Goal: Task Accomplishment & Management: Manage account settings

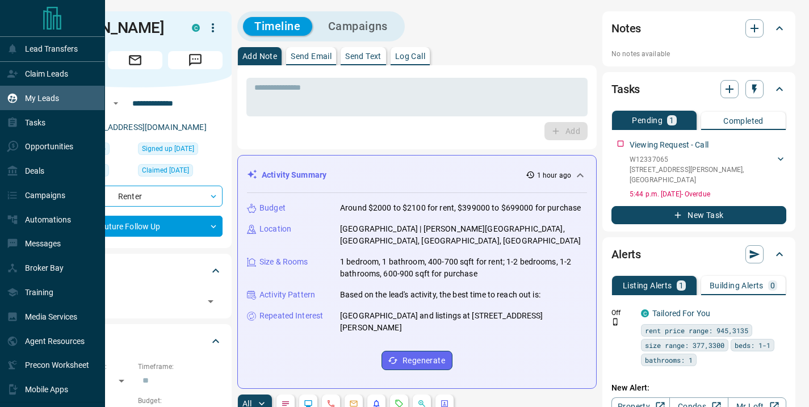
scroll to position [19, 0]
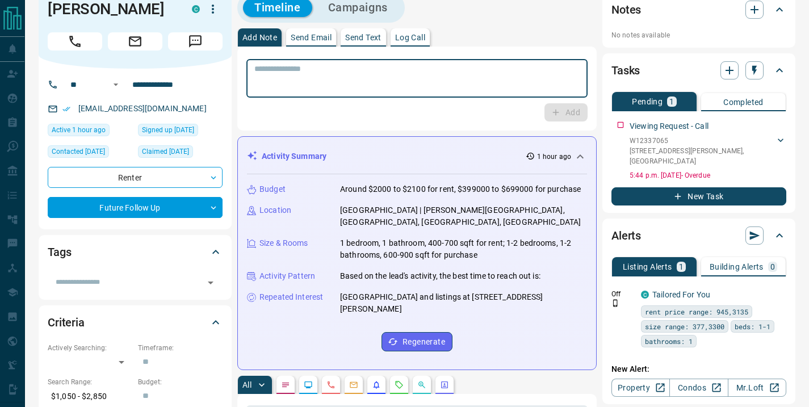
click at [307, 76] on textarea at bounding box center [416, 78] width 325 height 29
type textarea "**********"
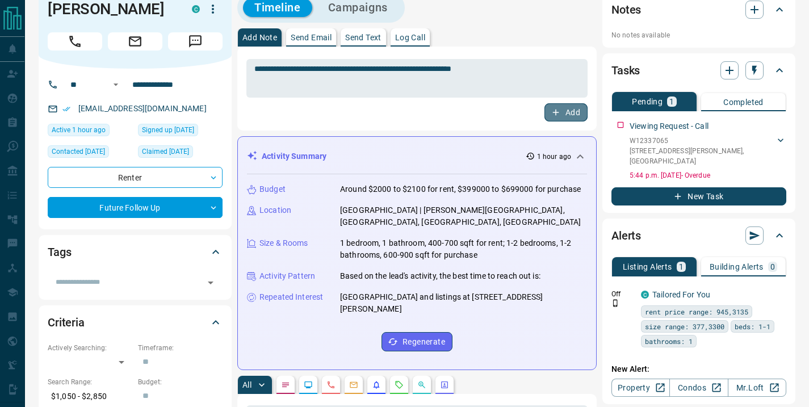
click at [566, 111] on button "Add" at bounding box center [565, 112] width 43 height 18
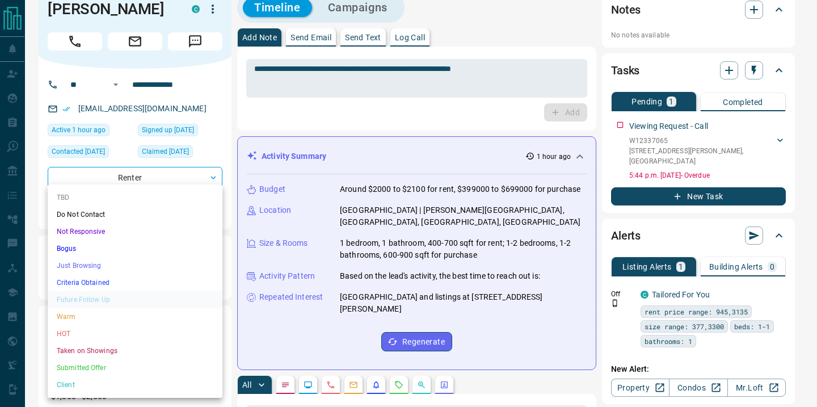
click at [116, 315] on li "Warm" at bounding box center [135, 316] width 175 height 17
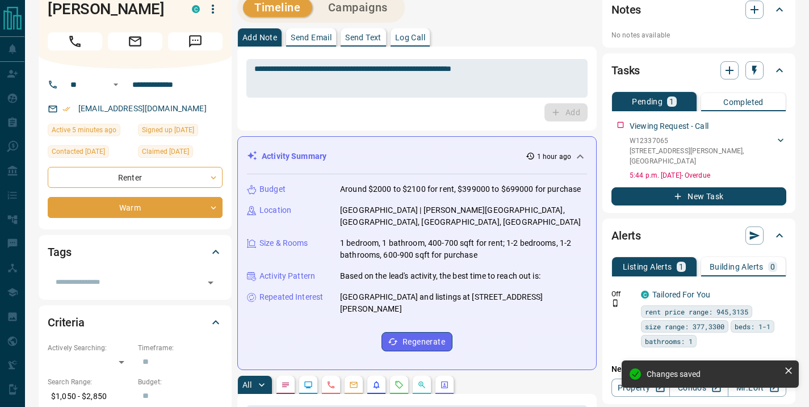
type input "*"
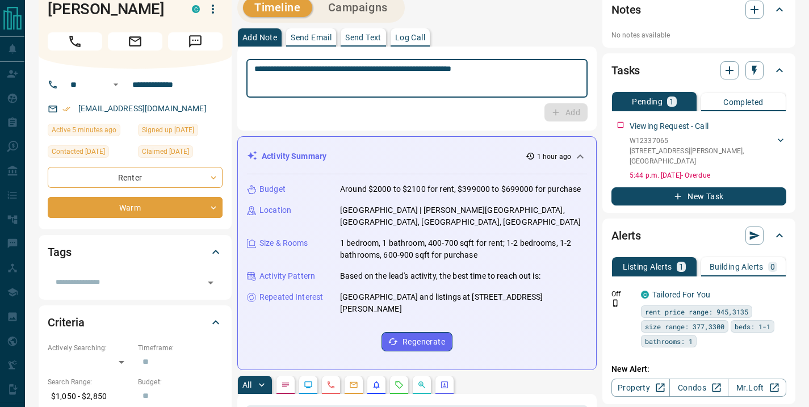
click at [293, 78] on textarea "**********" at bounding box center [416, 78] width 325 height 29
type textarea "**********"
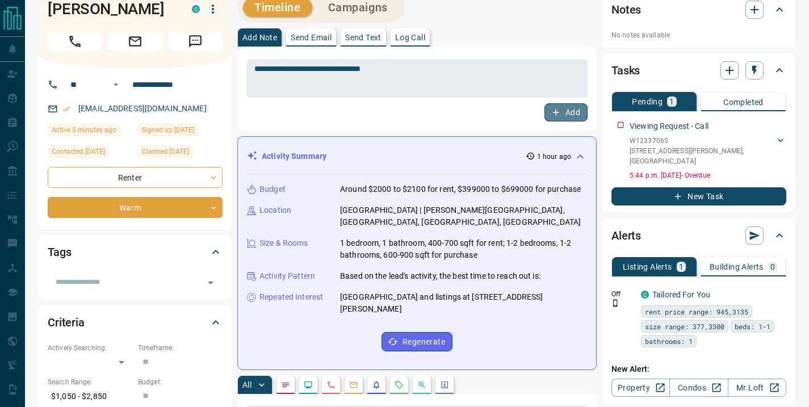
click at [559, 111] on icon "button" at bounding box center [555, 112] width 10 height 10
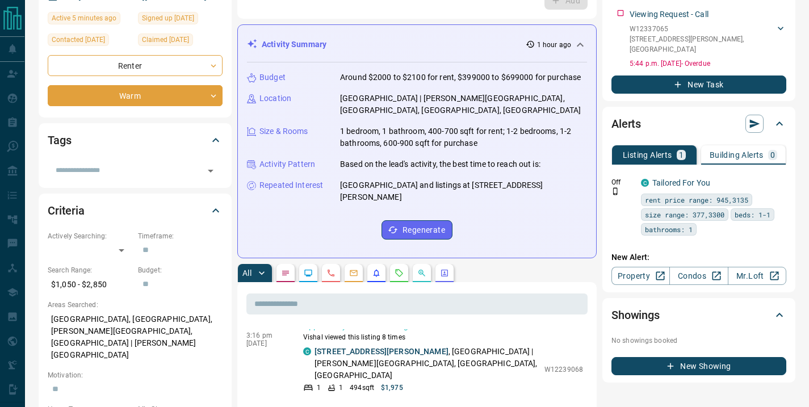
scroll to position [0, 0]
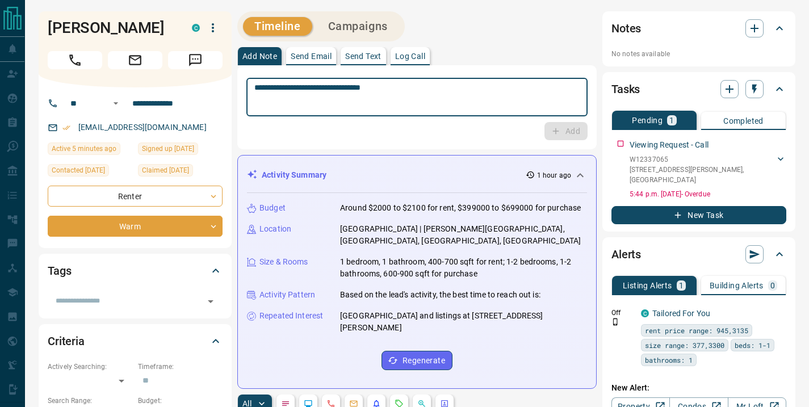
click at [298, 89] on textarea "**********" at bounding box center [416, 97] width 325 height 29
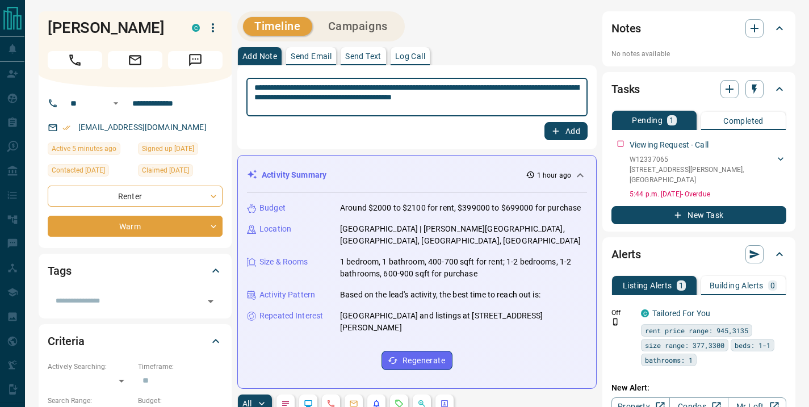
type textarea "**********"
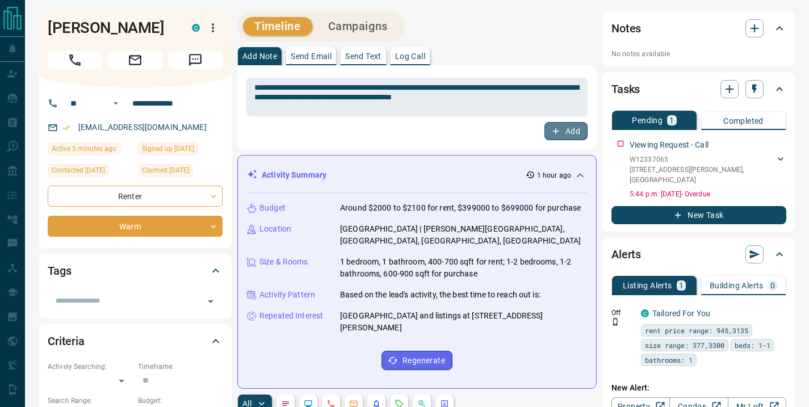
click at [562, 128] on button "Add" at bounding box center [565, 131] width 43 height 18
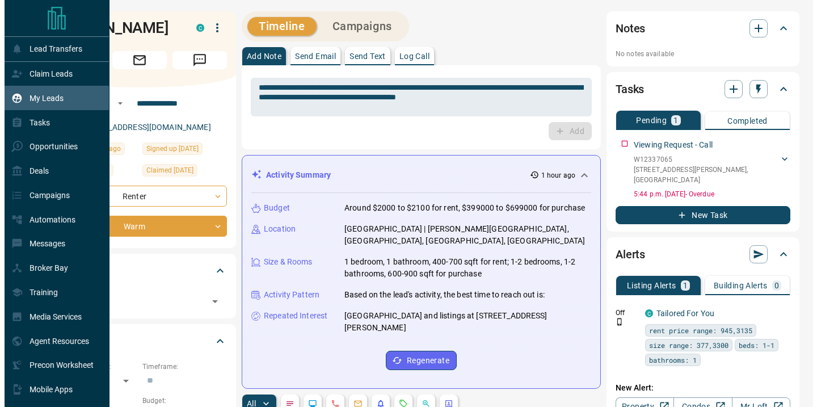
scroll to position [1434, 0]
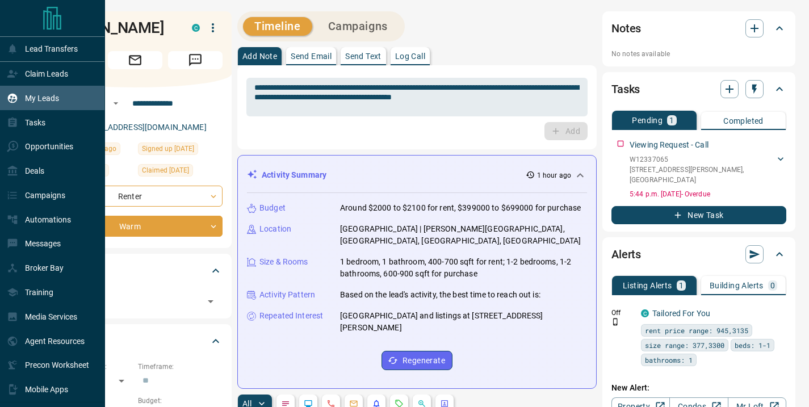
click at [42, 97] on p "My Leads" at bounding box center [42, 98] width 34 height 9
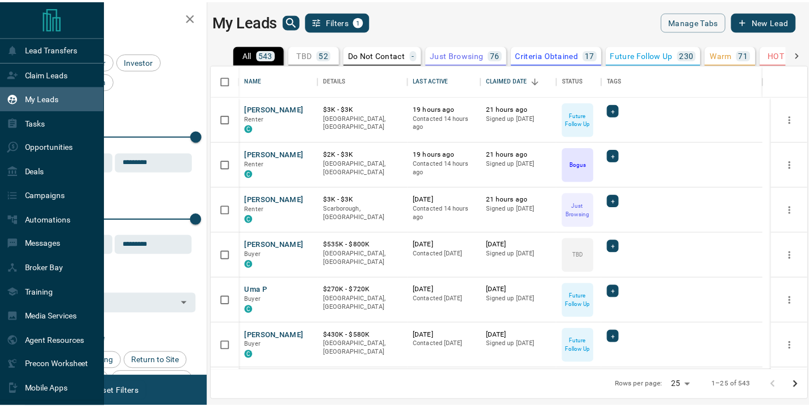
scroll to position [297, 594]
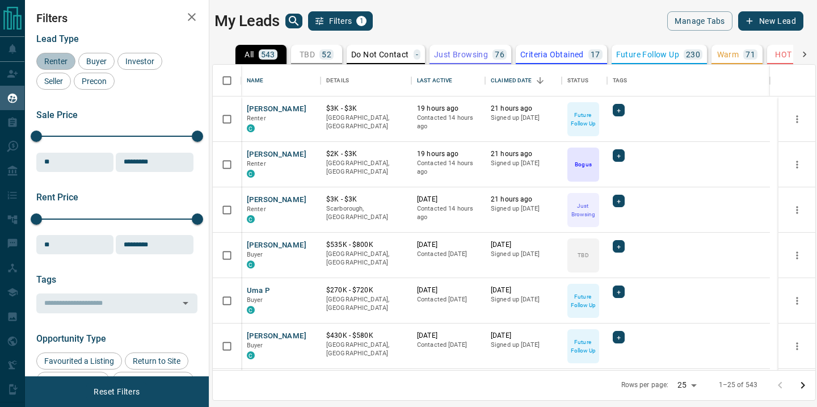
click at [51, 61] on span "Renter" at bounding box center [55, 61] width 31 height 9
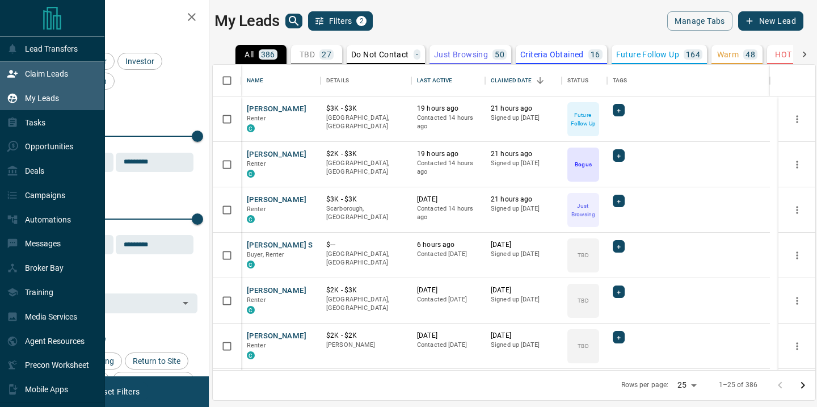
click at [50, 75] on p "Claim Leads" at bounding box center [46, 73] width 43 height 9
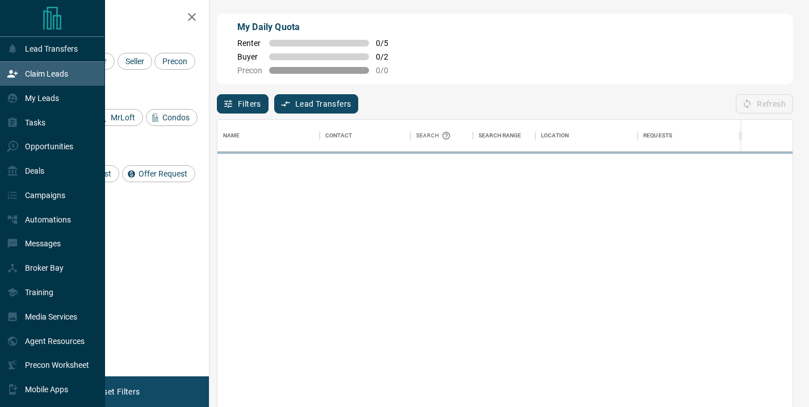
scroll to position [298, 566]
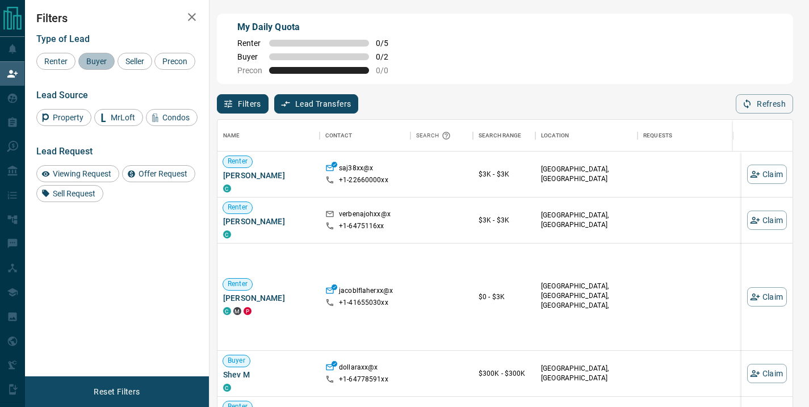
click at [94, 63] on span "Buyer" at bounding box center [96, 61] width 28 height 9
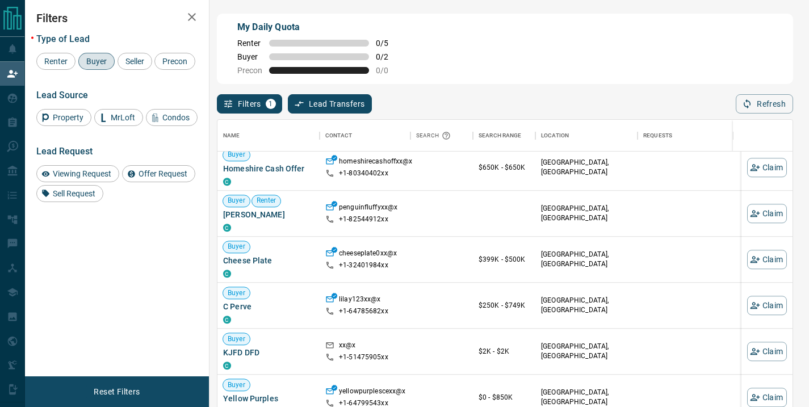
scroll to position [882, 0]
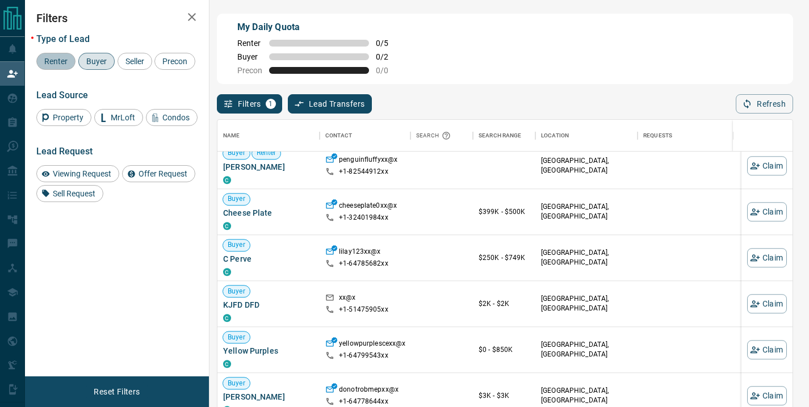
click at [48, 64] on span "Renter" at bounding box center [55, 61] width 31 height 9
click at [96, 56] on div "Buyer" at bounding box center [96, 61] width 36 height 17
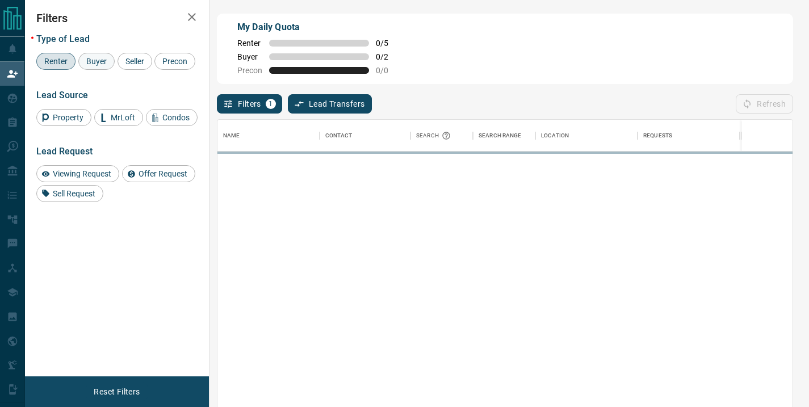
scroll to position [0, 0]
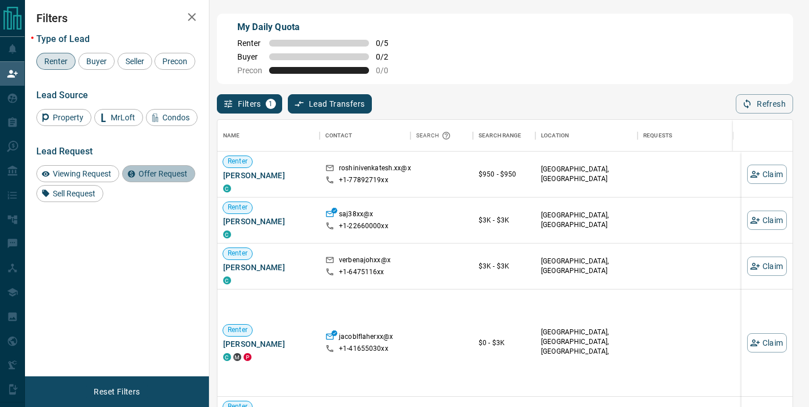
click at [157, 174] on span "Offer Request" at bounding box center [162, 173] width 57 height 9
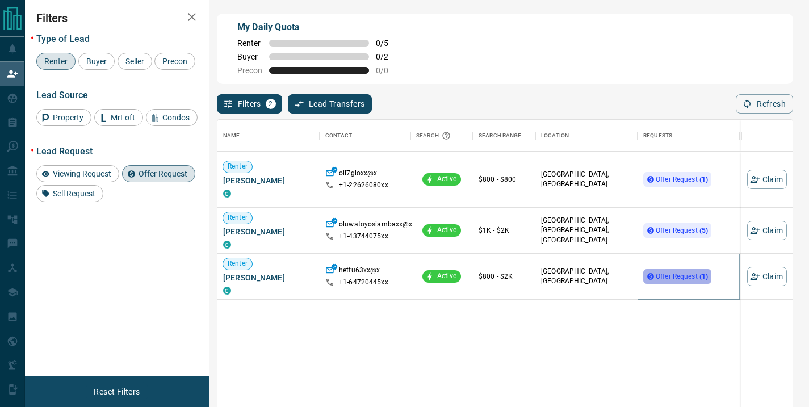
click at [678, 275] on span "Offer Request ( 1 )" at bounding box center [681, 276] width 52 height 8
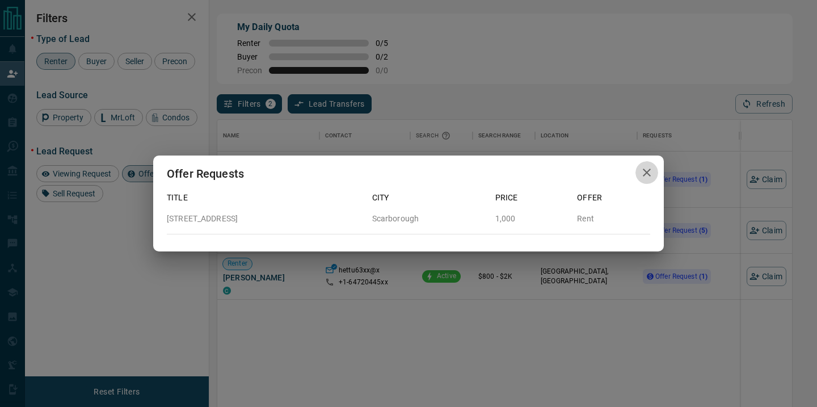
click at [649, 166] on icon "button" at bounding box center [647, 173] width 14 height 14
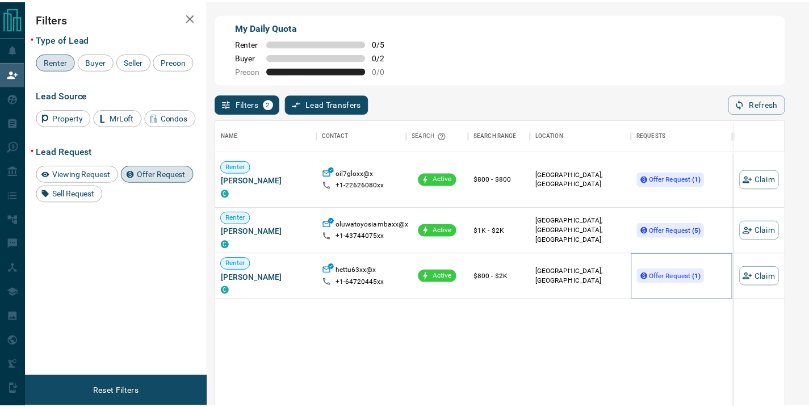
scroll to position [9, 9]
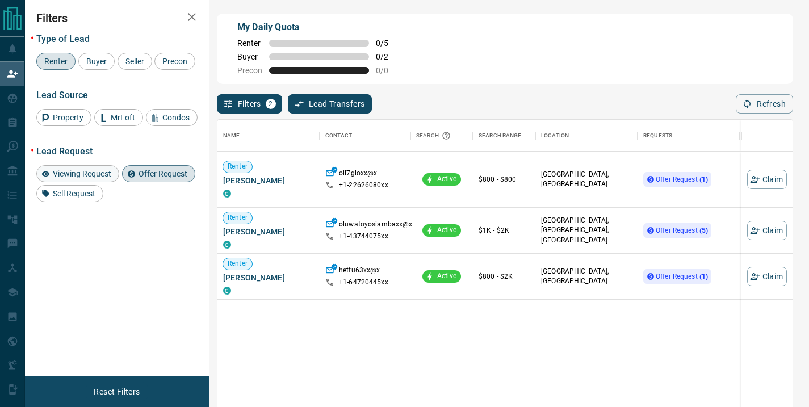
click at [92, 171] on span "Viewing Request" at bounding box center [82, 173] width 66 height 9
click at [151, 171] on span "Offer Request" at bounding box center [162, 173] width 57 height 9
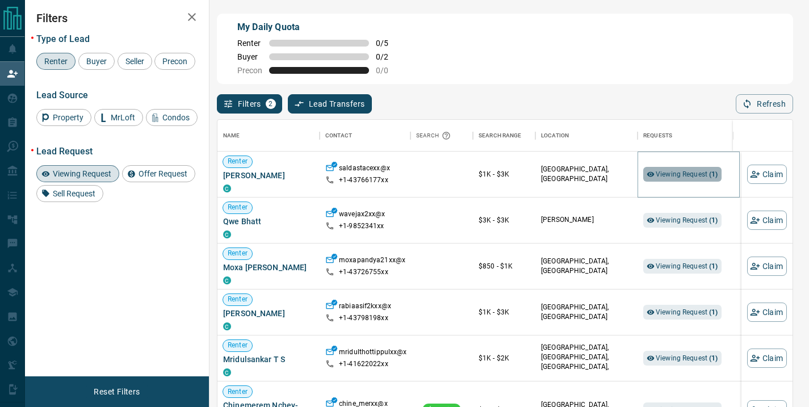
click at [666, 174] on span "Viewing Request ( 1 )" at bounding box center [686, 174] width 62 height 8
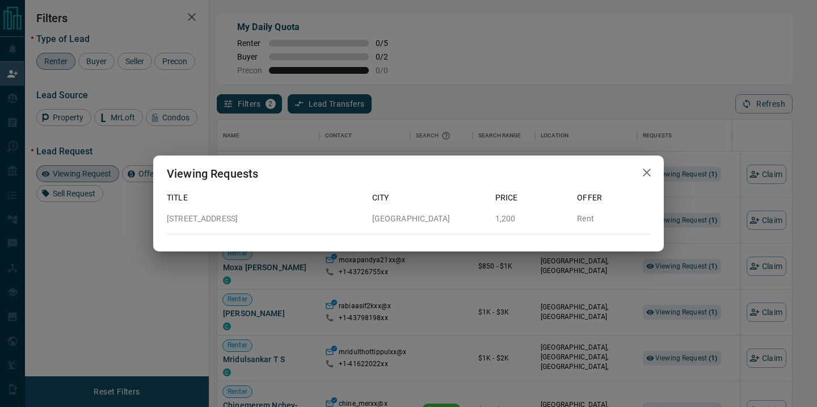
click at [646, 172] on icon "button" at bounding box center [647, 173] width 8 height 8
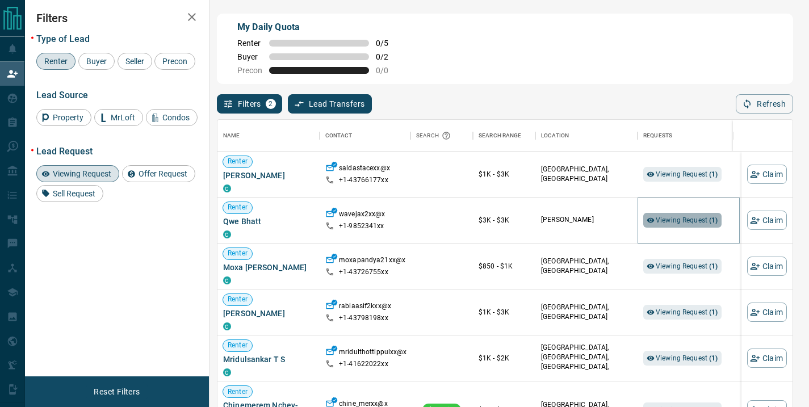
click at [665, 222] on span "Viewing Request ( 1 )" at bounding box center [686, 220] width 62 height 8
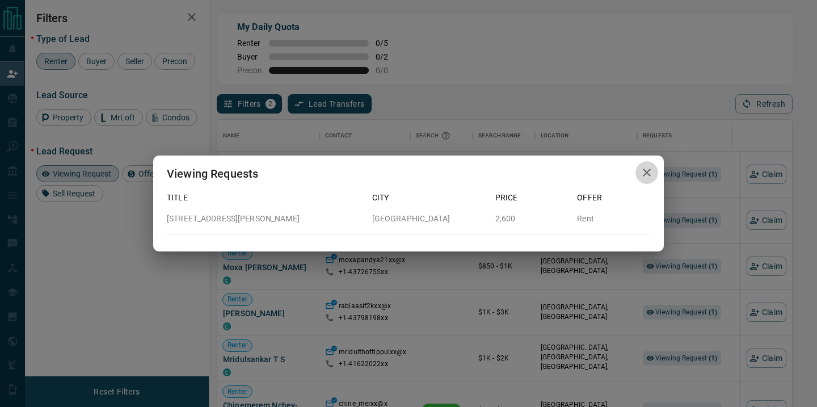
click at [643, 171] on icon "button" at bounding box center [647, 173] width 14 height 14
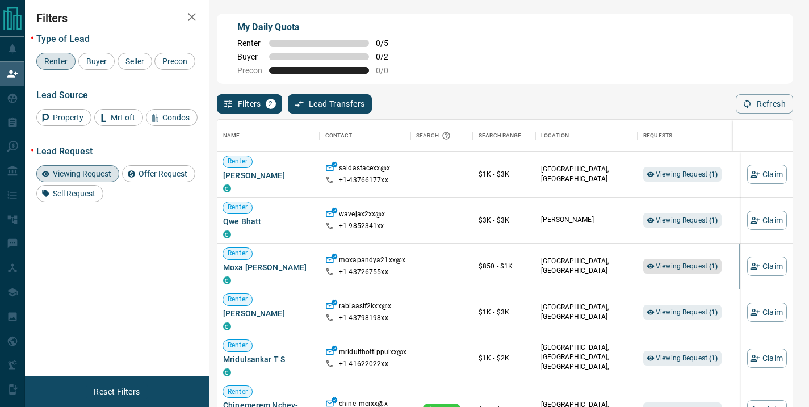
click at [688, 264] on span "Viewing Request ( 1 )" at bounding box center [686, 266] width 62 height 8
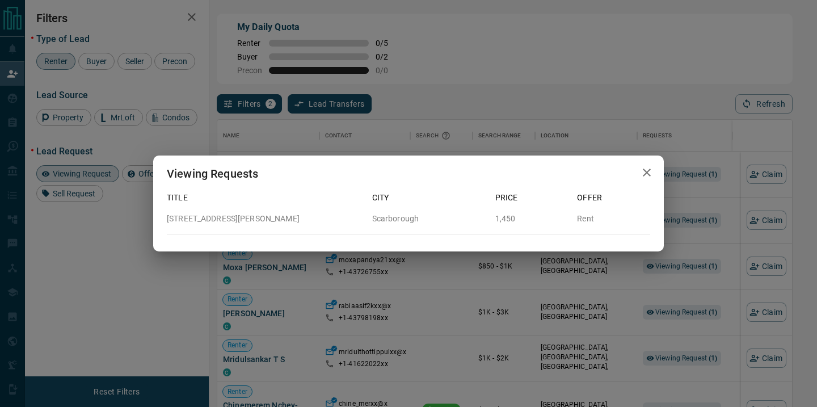
click at [648, 168] on icon "button" at bounding box center [647, 173] width 14 height 14
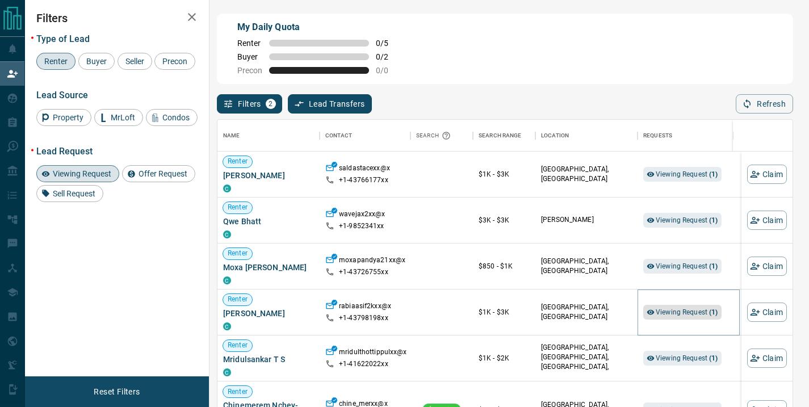
click at [685, 312] on span "Viewing Request ( 1 )" at bounding box center [686, 312] width 62 height 8
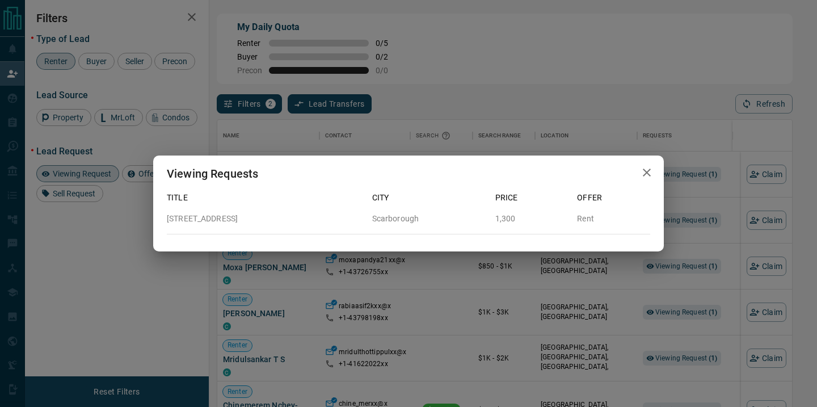
click at [648, 174] on icon "button" at bounding box center [647, 173] width 8 height 8
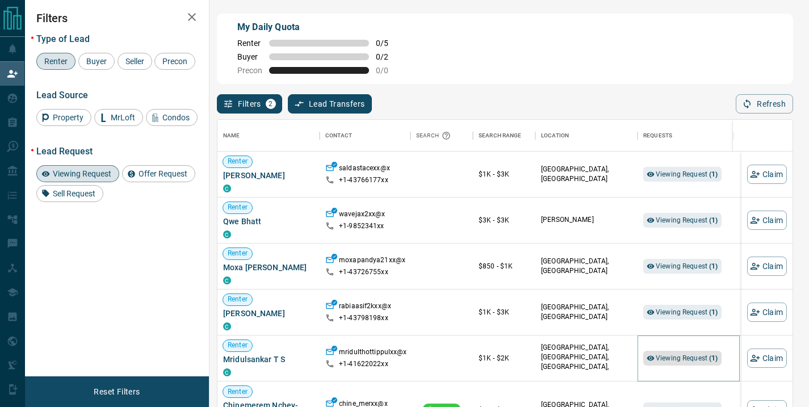
click at [700, 358] on span "Viewing Request ( 1 )" at bounding box center [686, 358] width 62 height 8
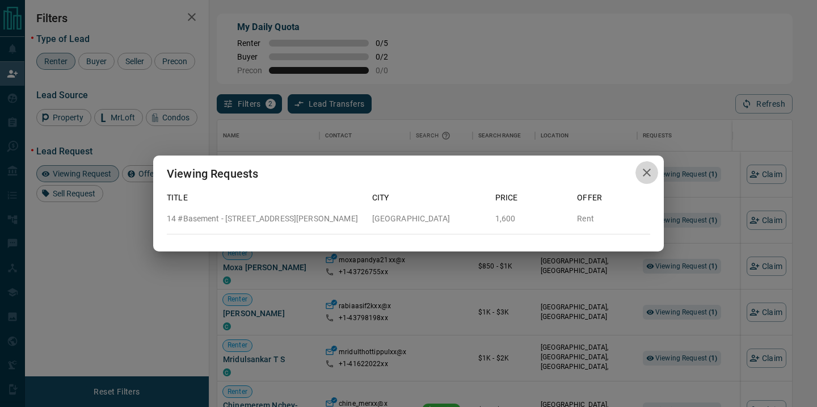
click at [645, 169] on icon "button" at bounding box center [647, 173] width 14 height 14
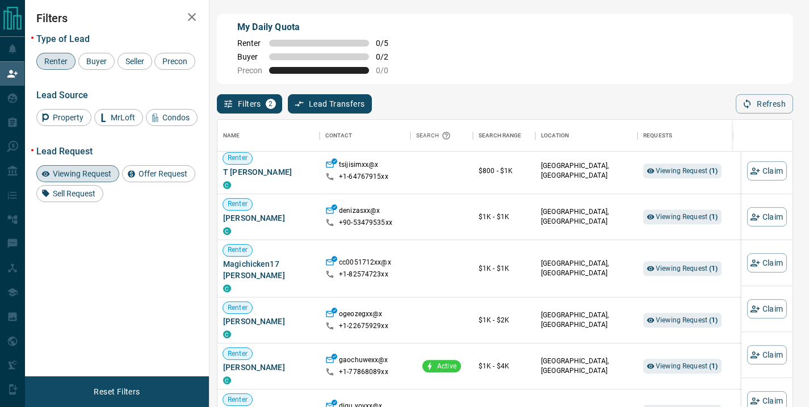
scroll to position [428, 0]
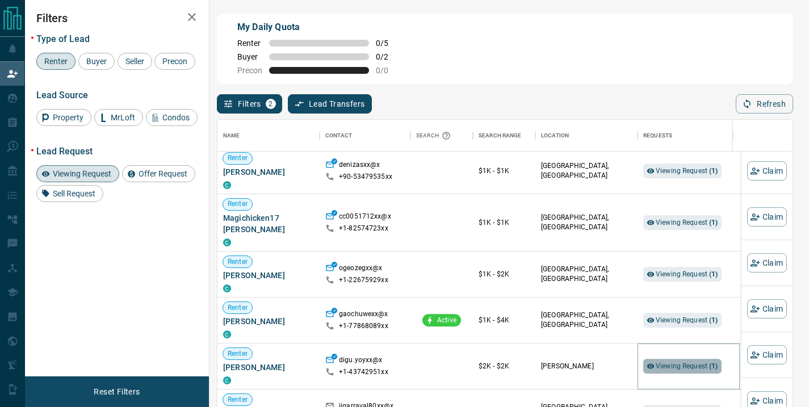
click at [690, 362] on span "Viewing Request ( 1 )" at bounding box center [686, 366] width 62 height 8
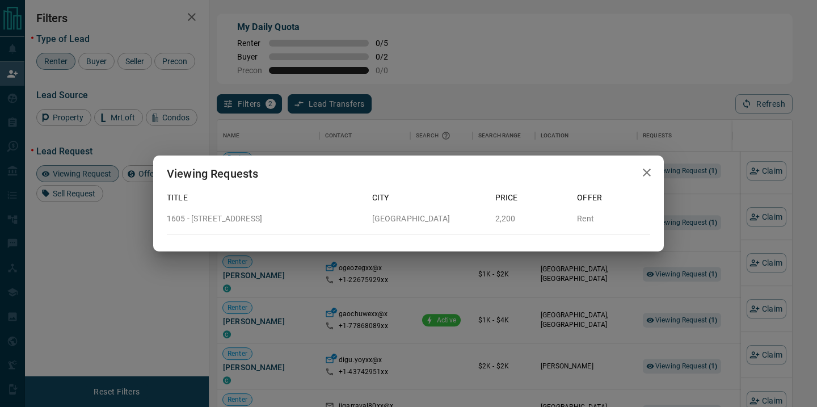
click at [647, 174] on icon "button" at bounding box center [647, 173] width 14 height 14
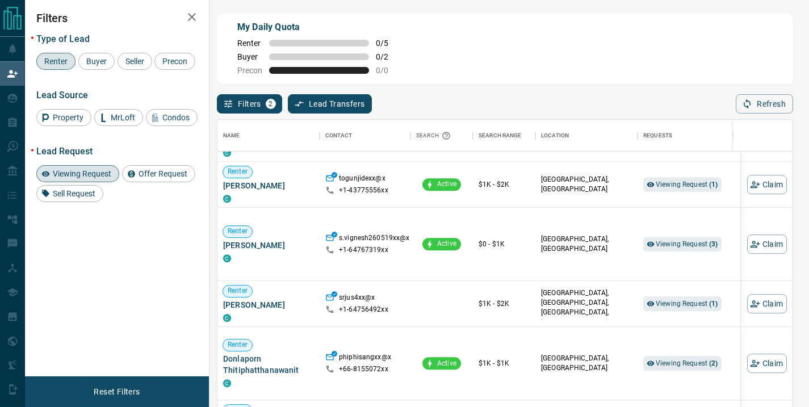
scroll to position [688, 0]
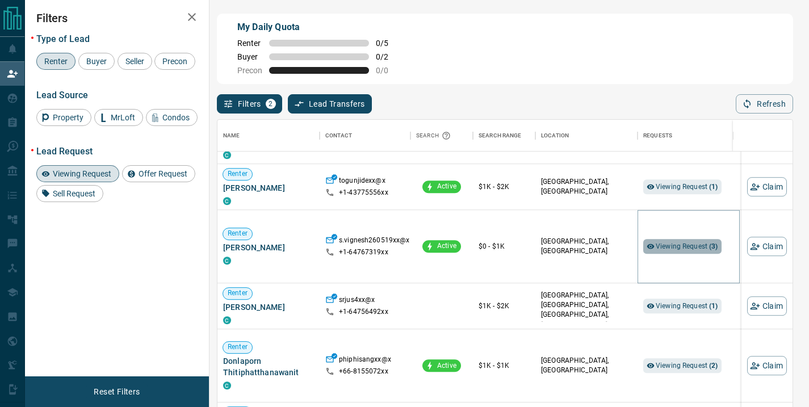
click at [685, 249] on span "Viewing Request ( 3 )" at bounding box center [686, 246] width 62 height 8
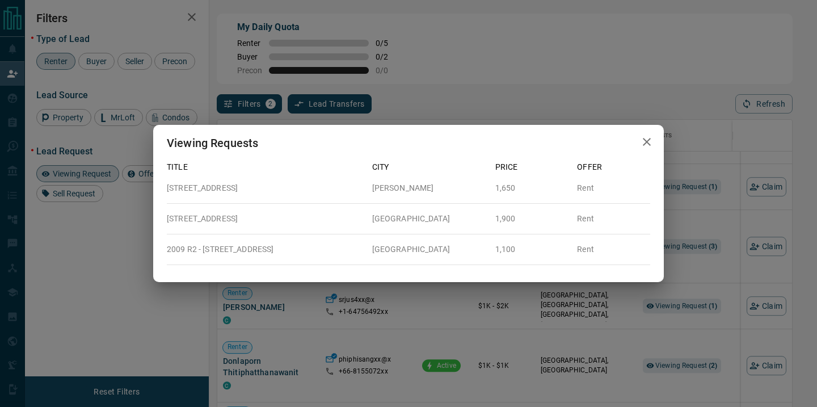
click at [645, 142] on icon "button" at bounding box center [647, 142] width 14 height 14
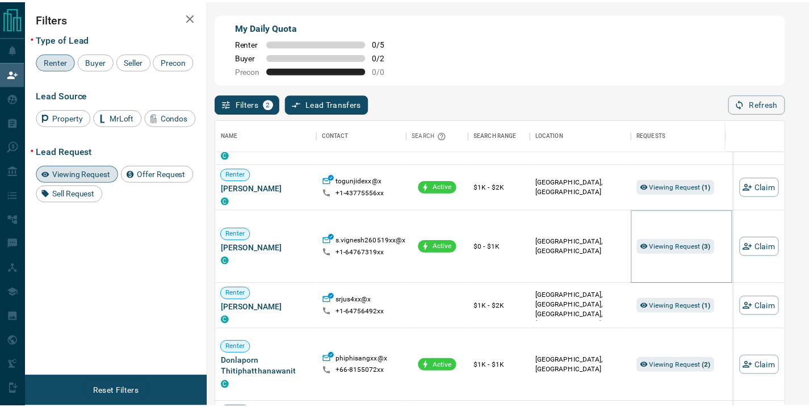
scroll to position [9, 9]
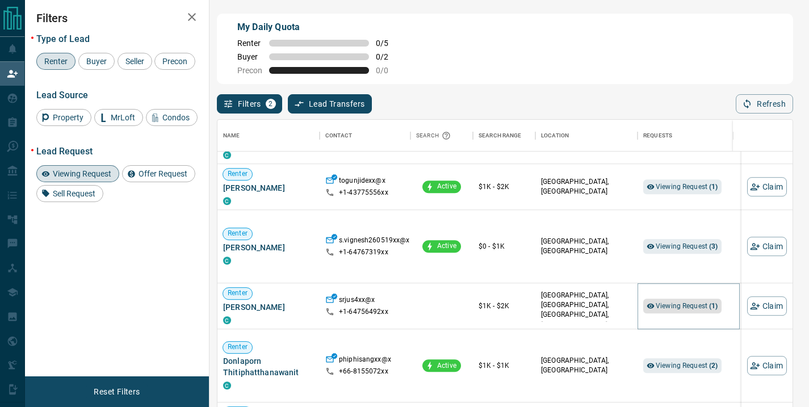
click at [695, 308] on span "Viewing Request ( 1 )" at bounding box center [686, 306] width 62 height 8
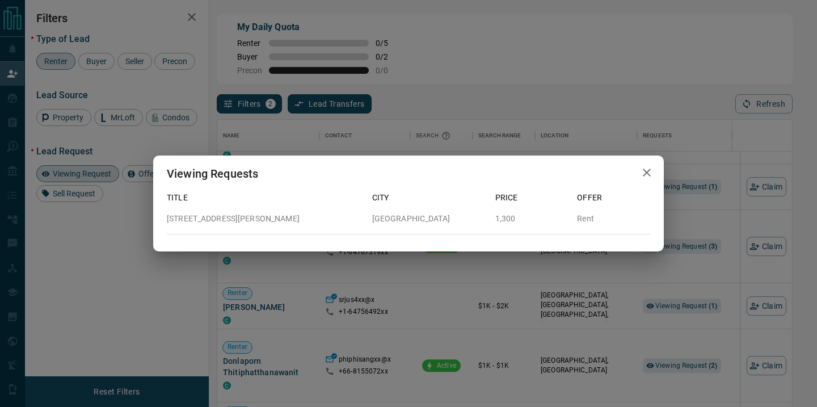
click at [649, 174] on icon "button" at bounding box center [647, 173] width 14 height 14
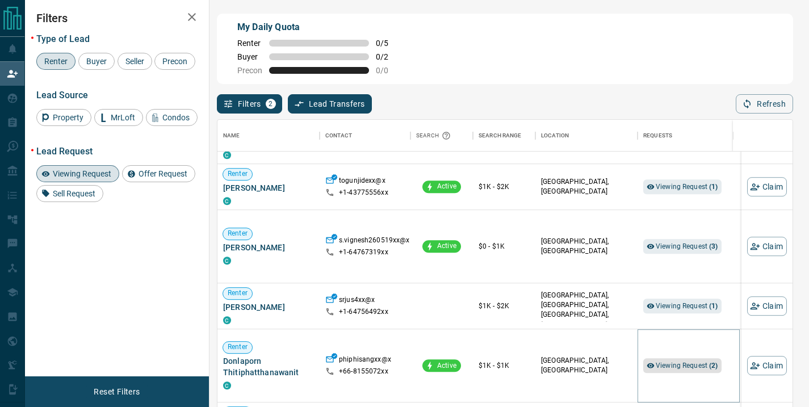
click at [681, 368] on span "Viewing Request ( 2 )" at bounding box center [686, 365] width 62 height 8
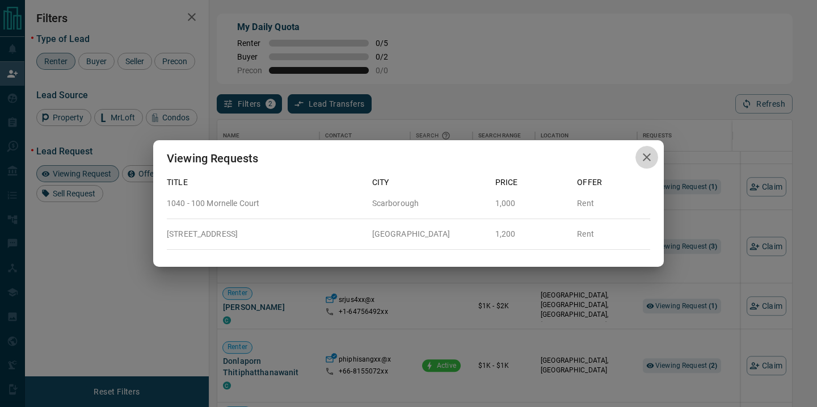
click at [643, 159] on icon "button" at bounding box center [647, 157] width 8 height 8
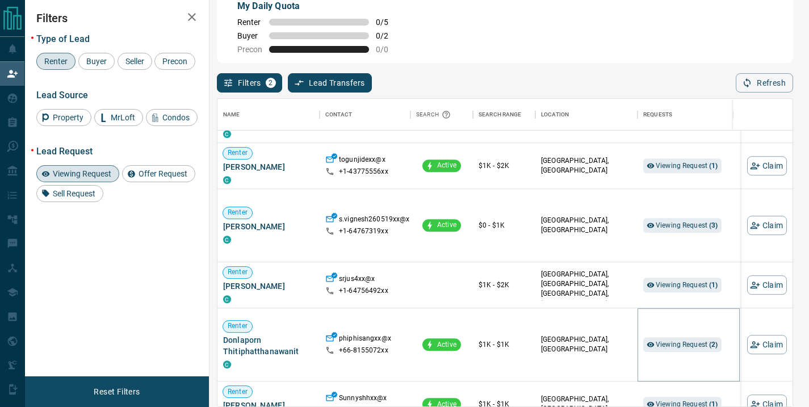
scroll to position [718, 0]
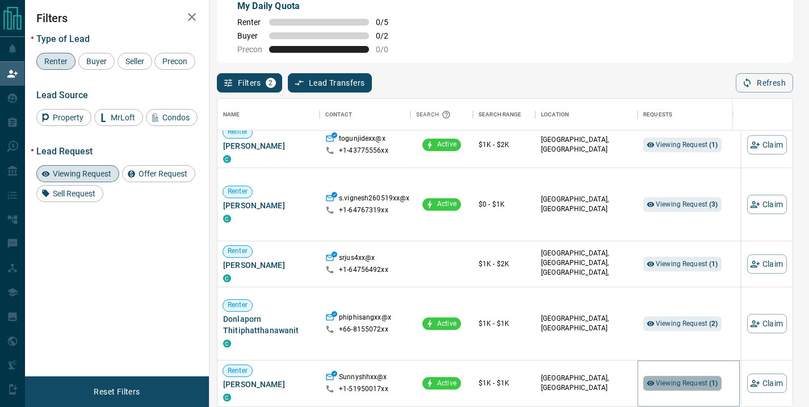
click at [696, 379] on span "Viewing Request ( 1 )" at bounding box center [686, 383] width 62 height 8
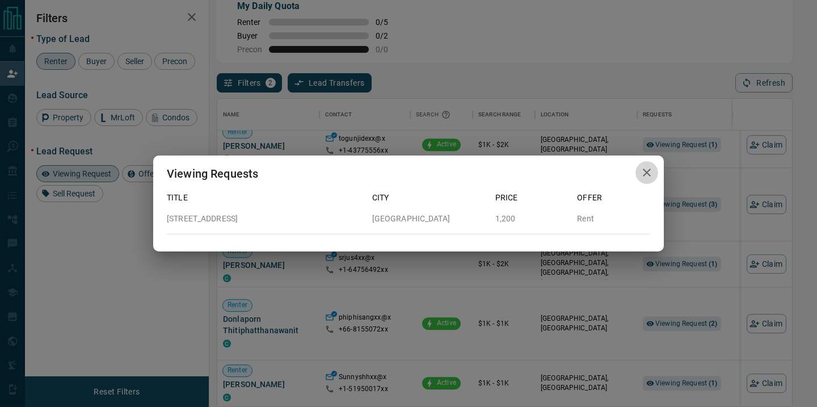
click at [643, 170] on icon "button" at bounding box center [647, 173] width 14 height 14
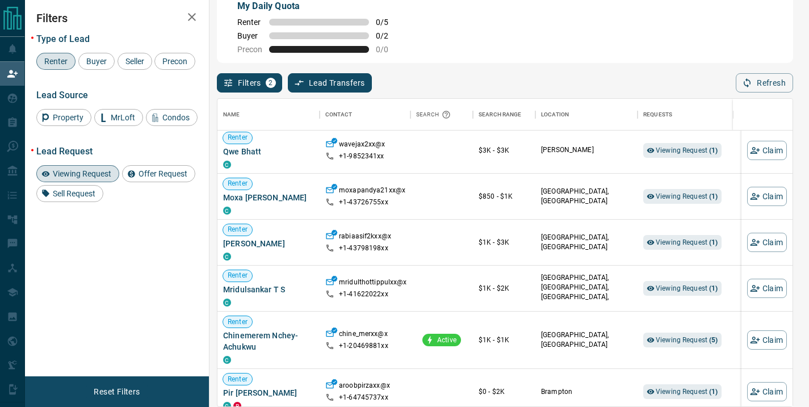
scroll to position [0, 0]
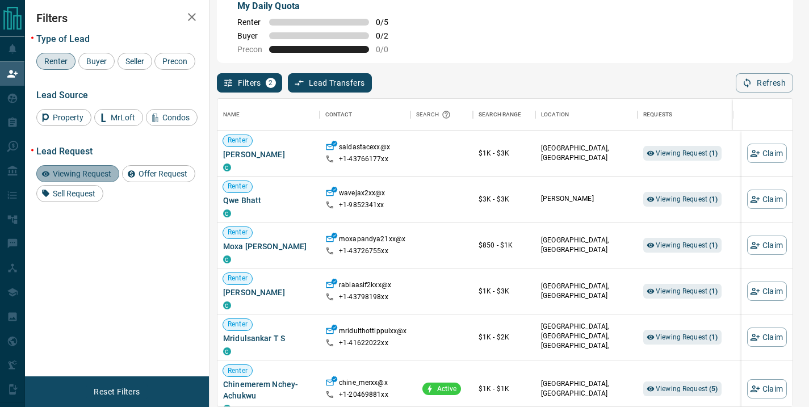
click at [74, 172] on span "Viewing Request" at bounding box center [82, 173] width 66 height 9
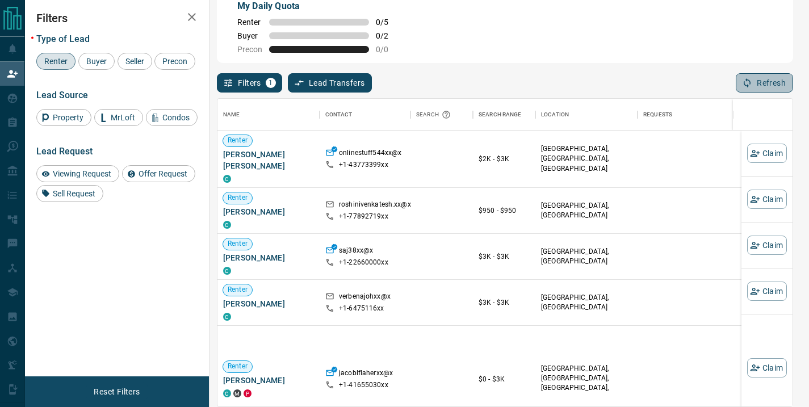
click at [767, 81] on button "Refresh" at bounding box center [763, 82] width 57 height 19
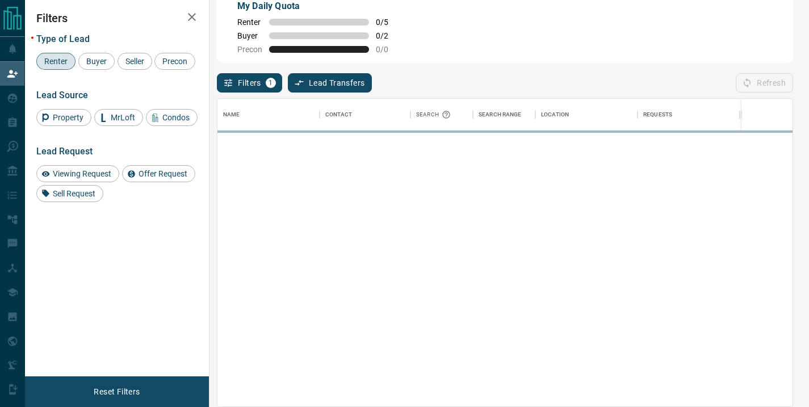
scroll to position [298, 566]
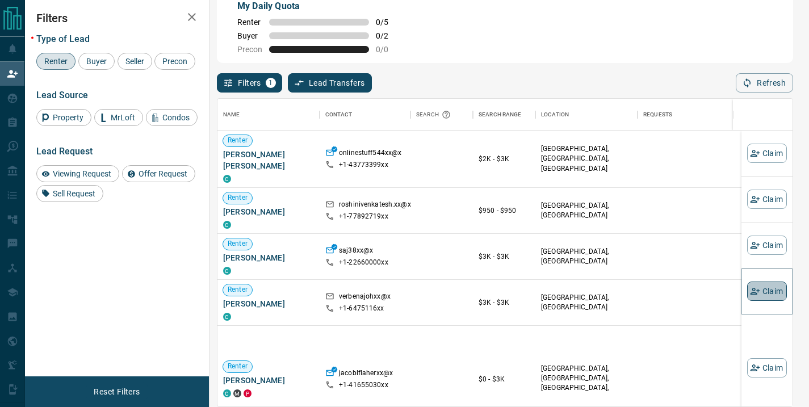
click at [757, 291] on button "Claim" at bounding box center [767, 290] width 40 height 19
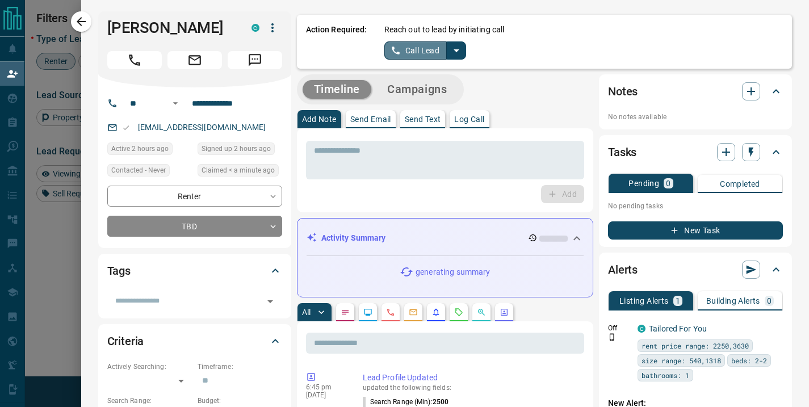
click at [431, 48] on button "Call Lead" at bounding box center [415, 50] width 63 height 18
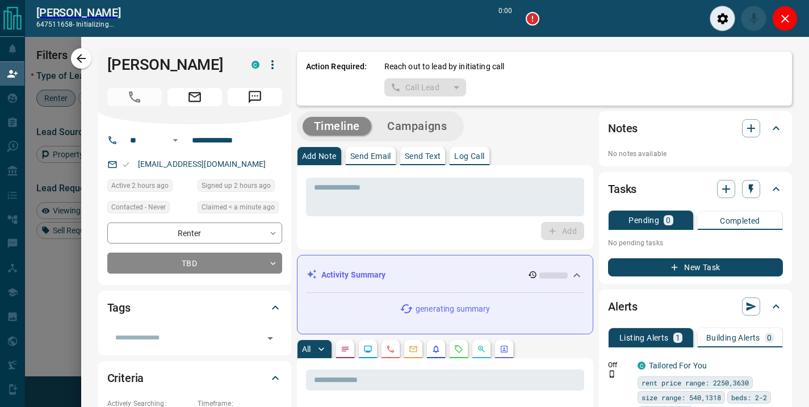
scroll to position [270, 566]
type input "*******"
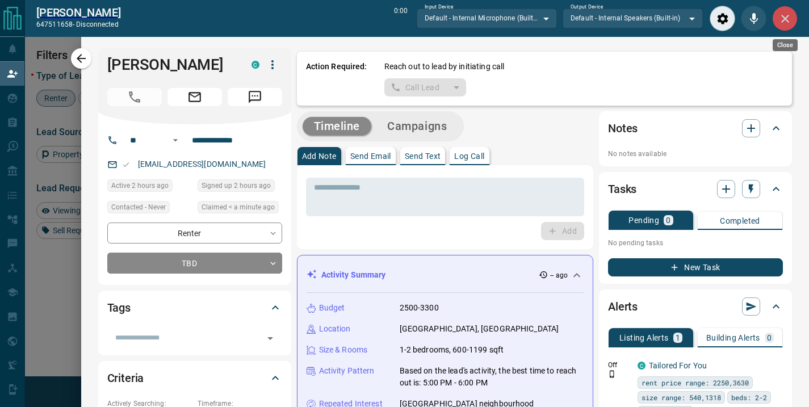
click at [790, 20] on icon "Close" at bounding box center [785, 19] width 14 height 14
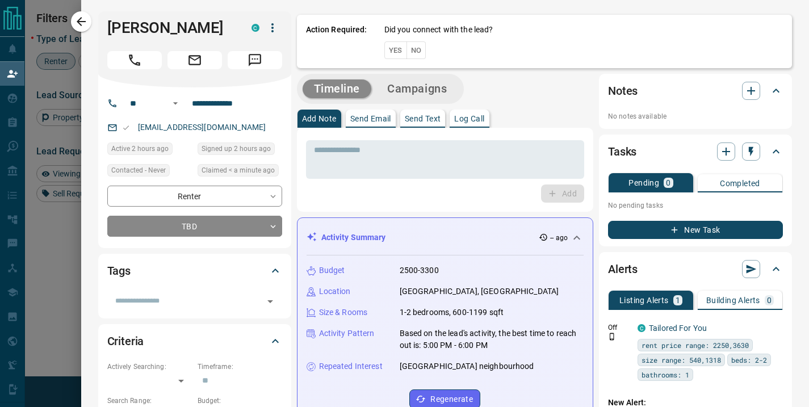
scroll to position [298, 566]
click at [411, 50] on button "No" at bounding box center [416, 50] width 20 height 18
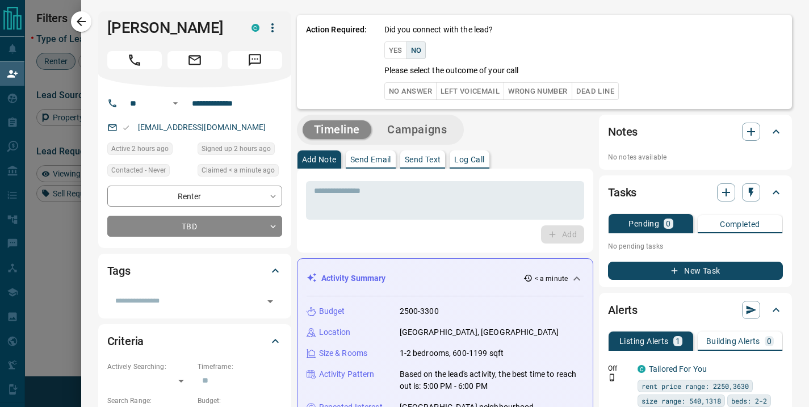
click at [408, 94] on button "No Answer" at bounding box center [410, 91] width 52 height 18
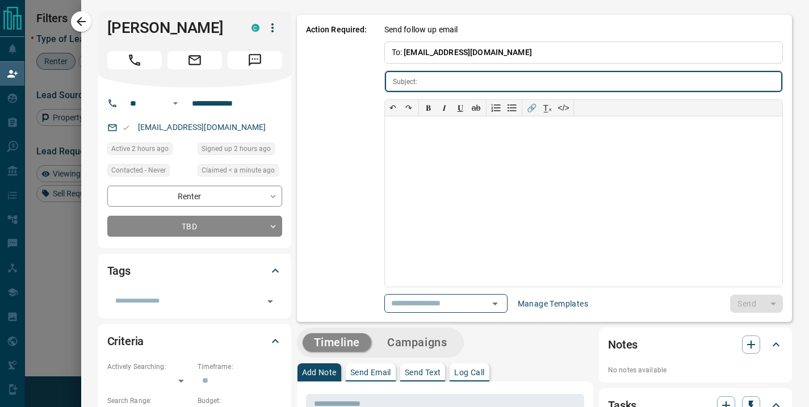
type input "**********"
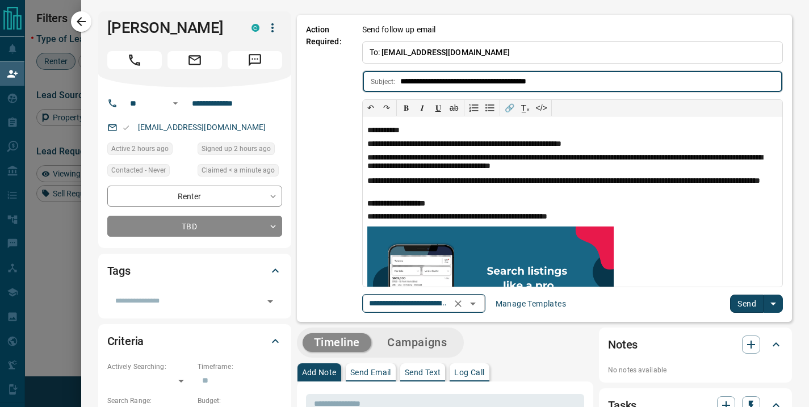
click at [468, 305] on icon "Open" at bounding box center [473, 304] width 14 height 14
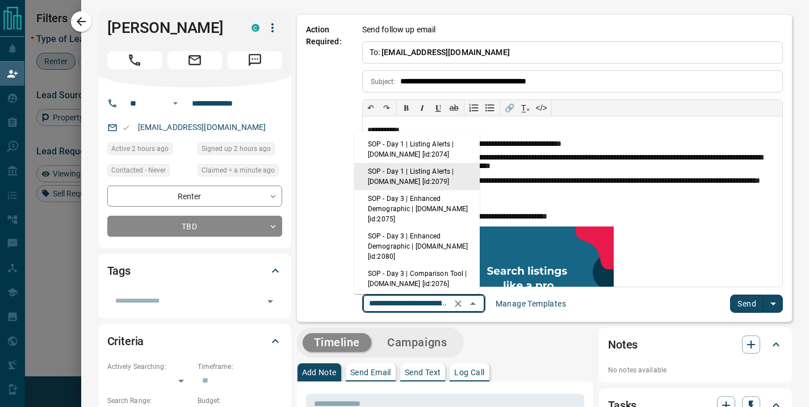
scroll to position [0, 93]
click at [437, 146] on li "SOP - Day 1 | Listing Alerts | [DOMAIN_NAME] [id:2074]" at bounding box center [416, 149] width 125 height 27
type input "**********"
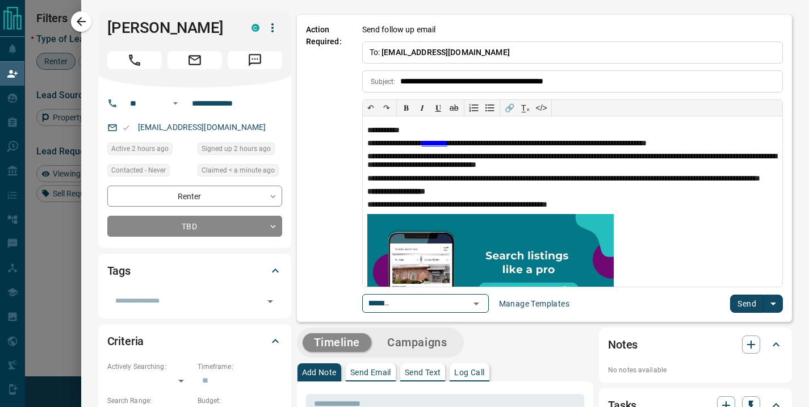
scroll to position [0, 0]
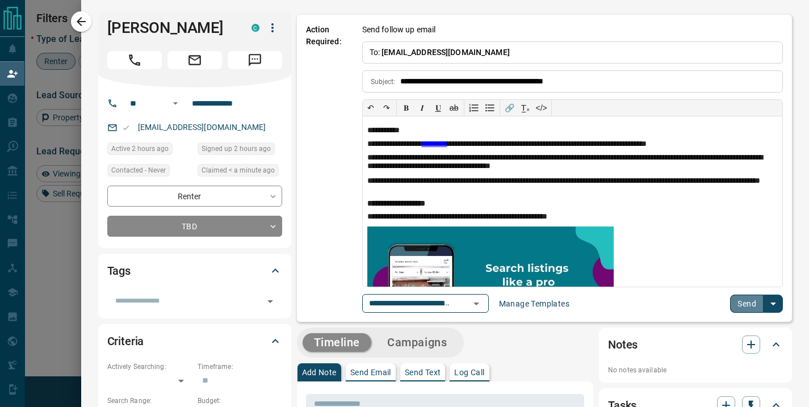
click at [742, 297] on button "Send" at bounding box center [746, 303] width 33 height 18
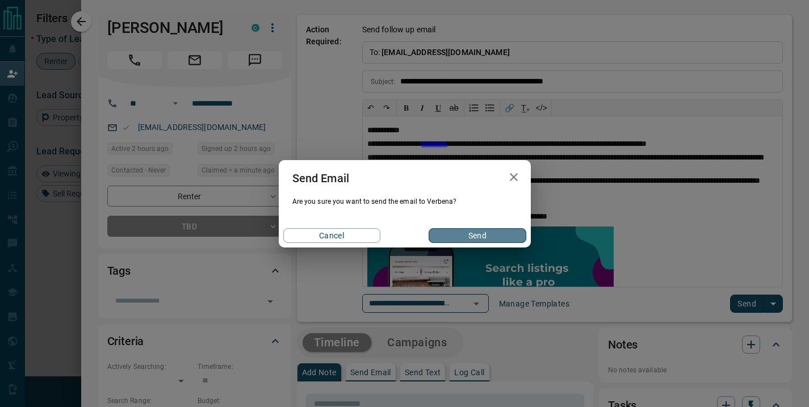
click at [491, 234] on button "Send" at bounding box center [476, 235] width 97 height 15
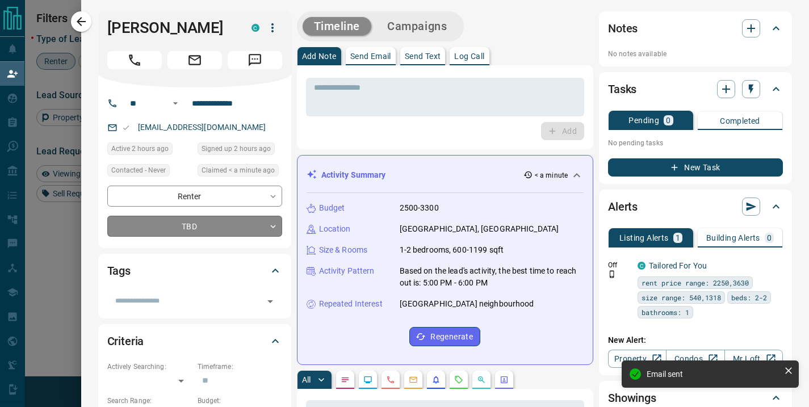
click at [260, 228] on body "Lead Transfers Claim Leads My Leads Tasks Opportunities Deals Campaigns Automat…" at bounding box center [404, 174] width 809 height 348
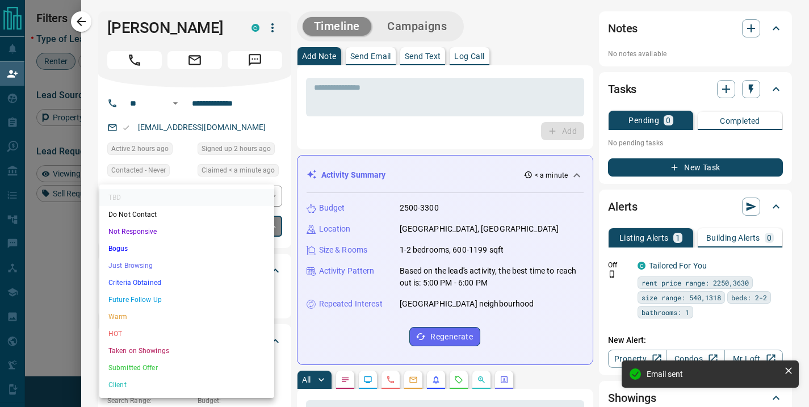
click at [175, 301] on li "Future Follow Up" at bounding box center [186, 299] width 175 height 17
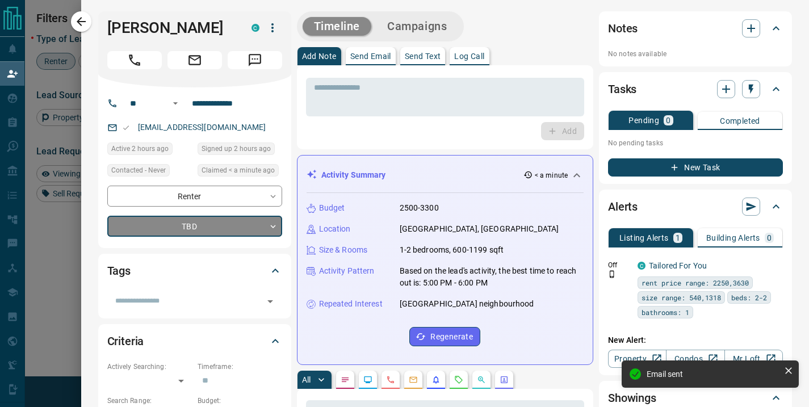
type input "*"
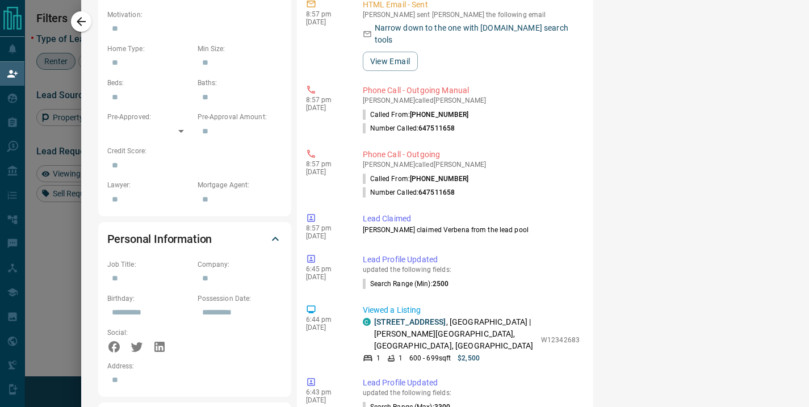
scroll to position [496, 0]
